Goal: Check status: Check status

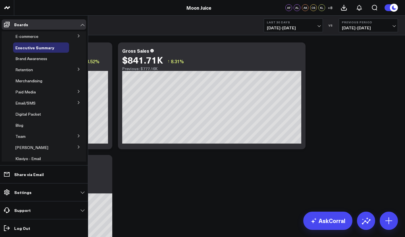
click at [73, 102] on button at bounding box center [78, 102] width 15 height 9
click at [52, 124] on span "Email Performance" at bounding box center [36, 123] width 34 height 5
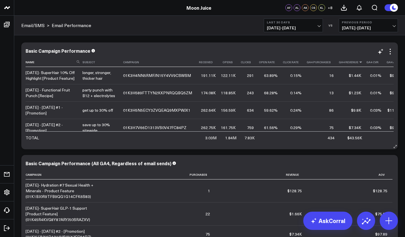
click at [359, 63] on icon at bounding box center [361, 61] width 5 height 3
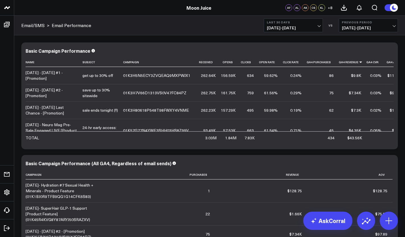
click at [273, 26] on span "[DATE] - [DATE]" at bounding box center [293, 28] width 53 height 5
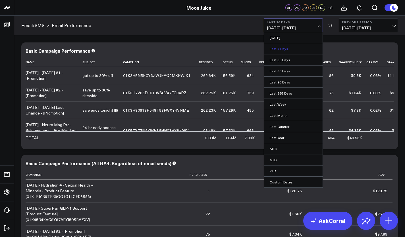
click at [280, 50] on link "Last 7 Days" at bounding box center [293, 48] width 59 height 11
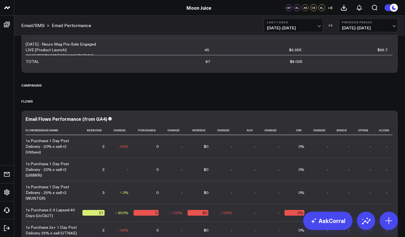
scroll to position [189, 0]
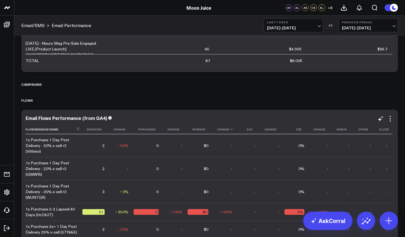
click at [228, 132] on th "Change" at bounding box center [226, 129] width 24 height 9
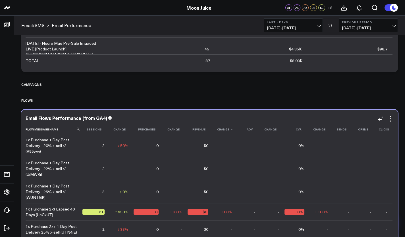
click at [228, 132] on th "Change" at bounding box center [226, 129] width 24 height 9
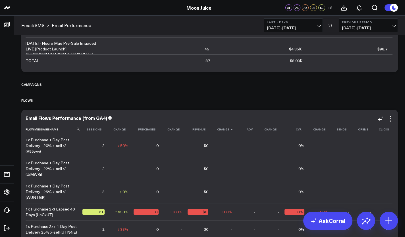
click at [232, 129] on icon at bounding box center [231, 128] width 5 height 3
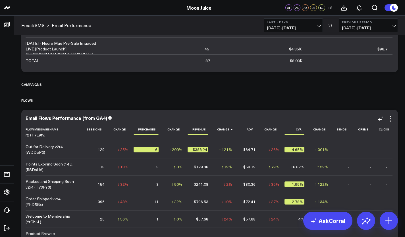
scroll to position [12, 0]
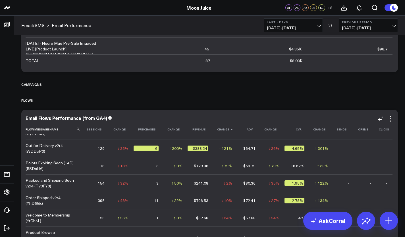
click at [231, 129] on icon at bounding box center [231, 128] width 5 height 3
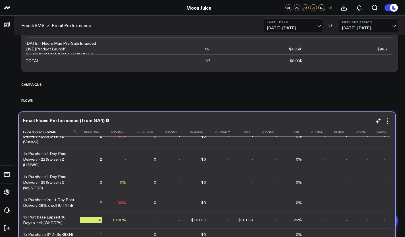
click at [228, 131] on icon at bounding box center [229, 131] width 5 height 3
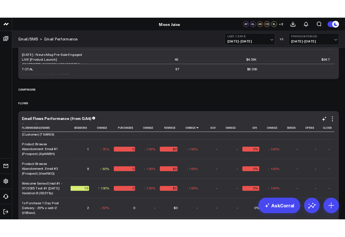
scroll to position [275, 0]
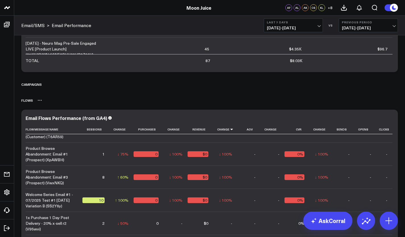
click at [205, 96] on div "Flows" at bounding box center [209, 100] width 377 height 13
